Goal: Navigation & Orientation: Understand site structure

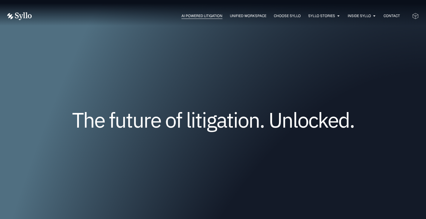
click at [192, 17] on span "AI Powered Litigation" at bounding box center [201, 15] width 41 height 5
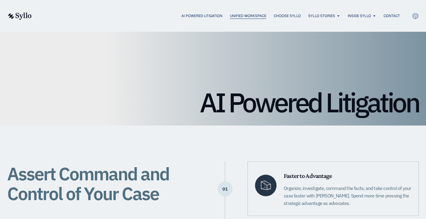
click at [242, 14] on span "Unified Workspace" at bounding box center [248, 15] width 36 height 5
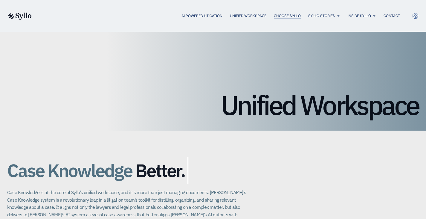
click at [281, 15] on span "Choose Syllo" at bounding box center [287, 15] width 27 height 5
